Goal: Task Accomplishment & Management: Complete application form

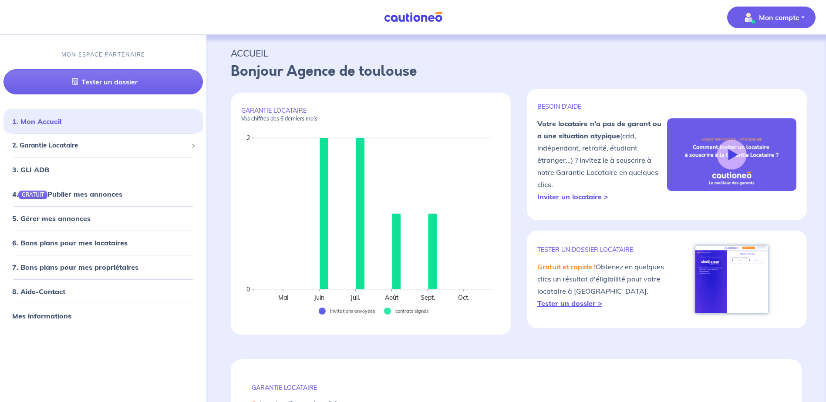
click at [778, 17] on p "Mon compte" at bounding box center [779, 17] width 41 height 10
click at [673, 68] on p "Bonjour Agence de toulouse" at bounding box center [516, 71] width 571 height 21
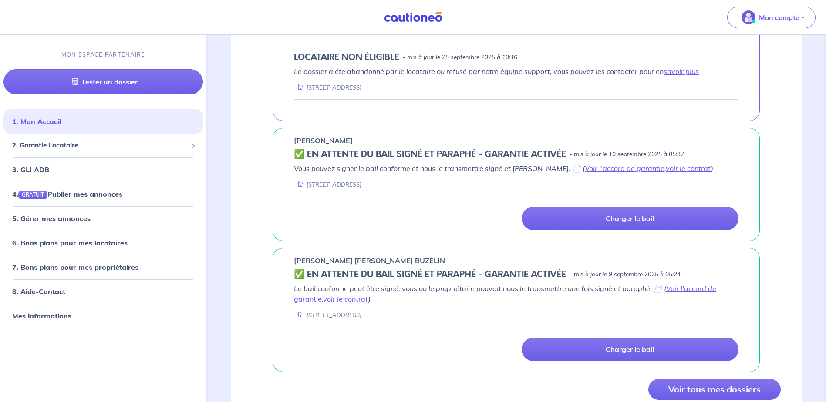
scroll to position [682, 0]
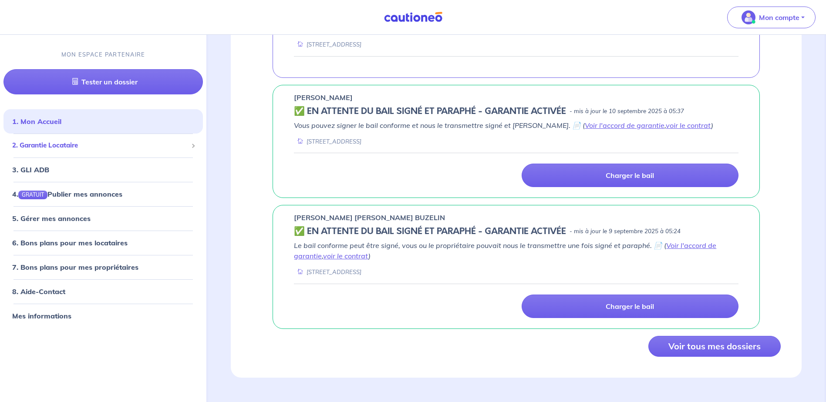
click at [54, 144] on span "2. Garantie Locataire" at bounding box center [100, 146] width 176 height 10
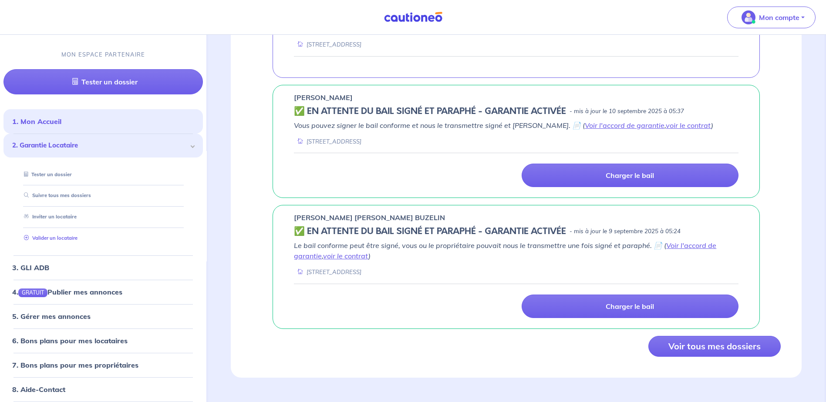
click at [62, 237] on link "Valider un locataire" at bounding box center [48, 238] width 57 height 6
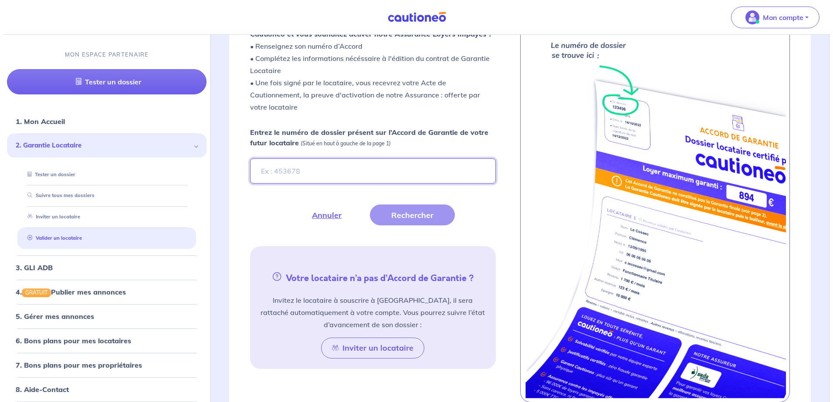
scroll to position [240, 0]
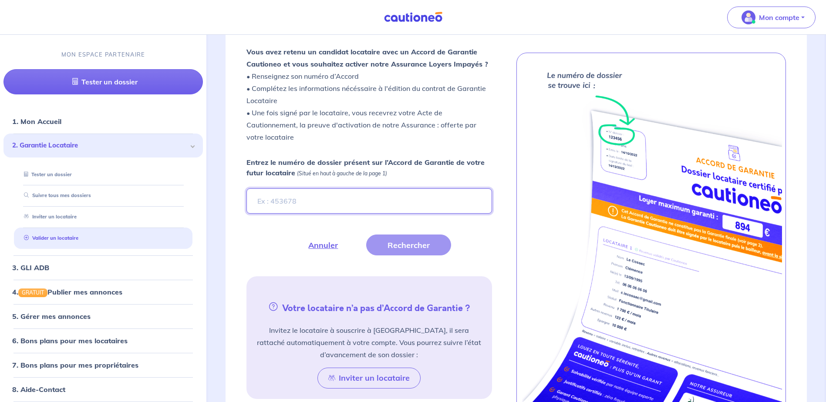
click at [315, 202] on input "Entrez le numéro de dossier présent sur l’Accord de Garantie de votre futur loc…" at bounding box center [369, 201] width 245 height 25
type input "Nvt4Pf"
click at [429, 246] on button "Rechercher" at bounding box center [408, 245] width 85 height 21
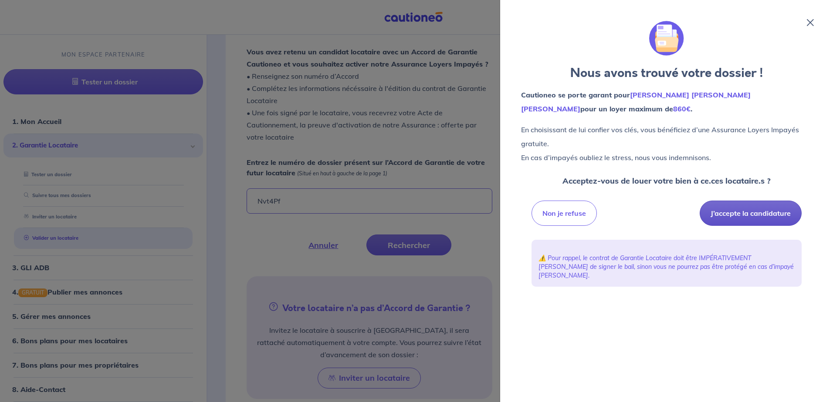
click at [749, 213] on button "J’accepte la candidature" at bounding box center [750, 213] width 102 height 25
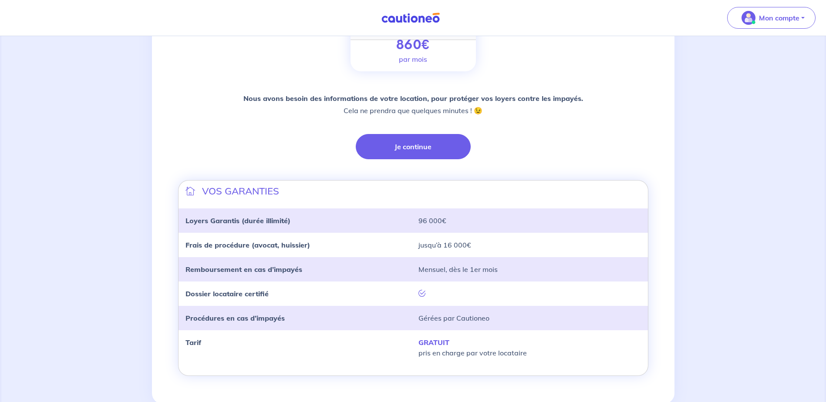
scroll to position [178, 0]
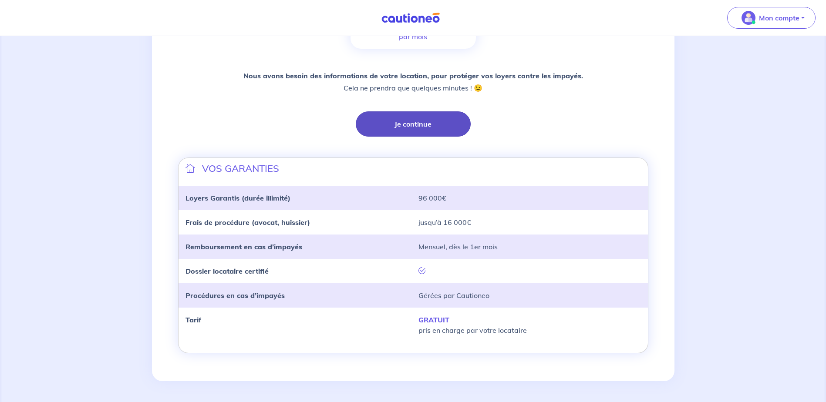
click at [420, 124] on button "Je continue" at bounding box center [413, 124] width 115 height 25
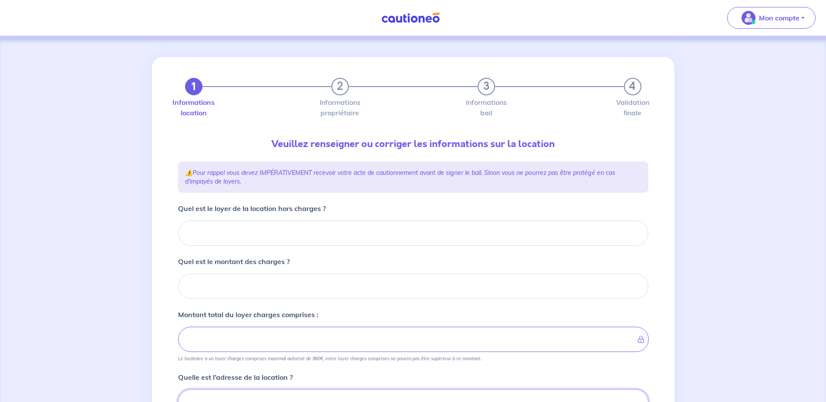
scroll to position [4, 0]
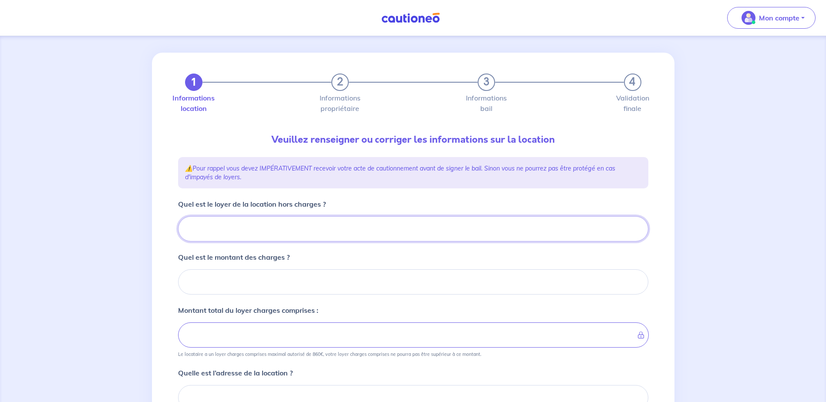
click at [273, 235] on input "Quel est le loyer de la location hors charges ?" at bounding box center [413, 228] width 470 height 25
